Goal: Information Seeking & Learning: Learn about a topic

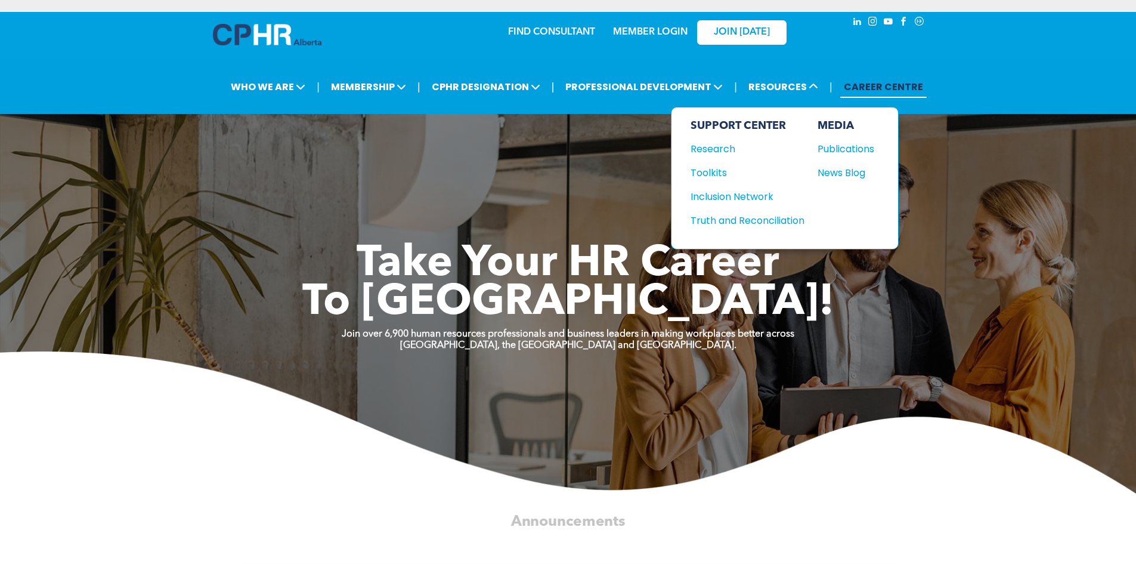
click at [848, 175] on div "News Blog" at bounding box center [843, 172] width 51 height 15
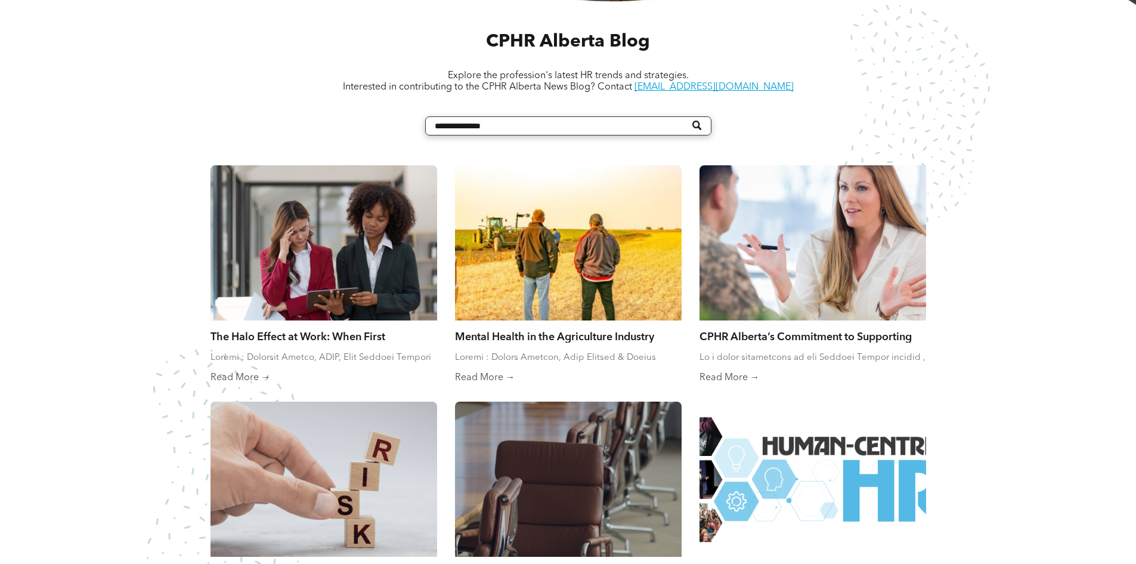
scroll to position [477, 0]
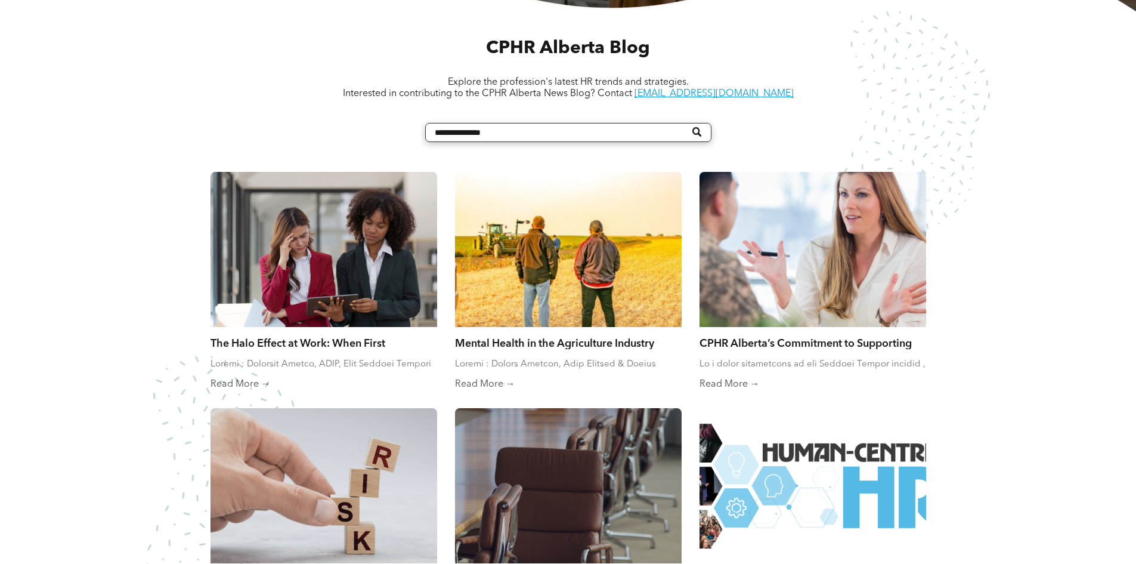
click at [734, 350] on div "CPHR Alberta’s Commitment to Supporting Reservists By Jessica Jaithoo • August …" at bounding box center [813, 352] width 227 height 51
click at [735, 343] on link "CPHR Alberta’s Commitment to Supporting Reservists" at bounding box center [813, 342] width 227 height 13
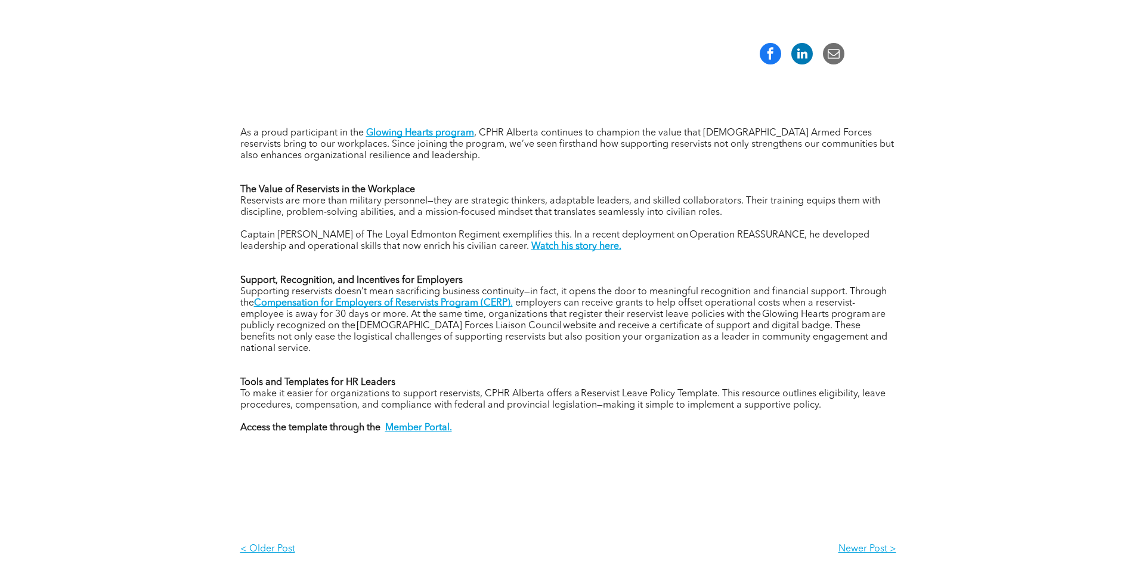
scroll to position [418, 0]
